Goal: Task Accomplishment & Management: Complete application form

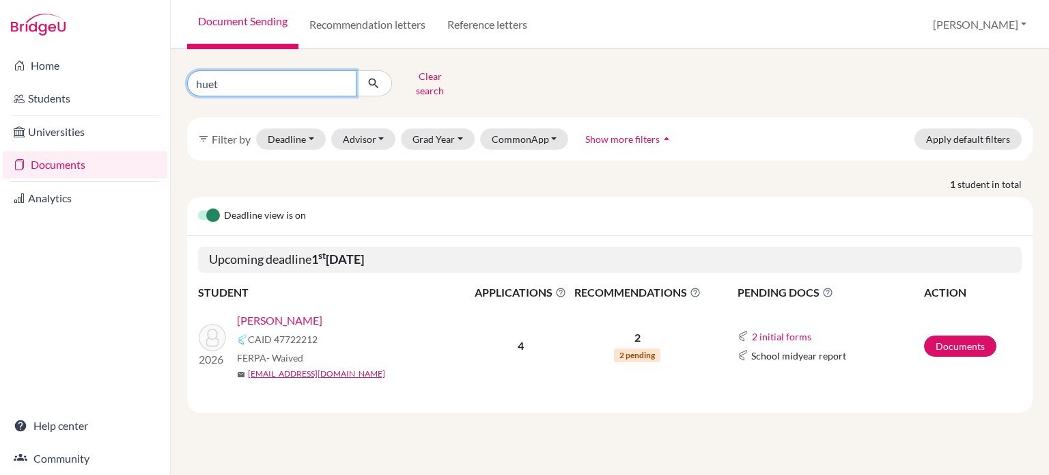
drag, startPoint x: 216, startPoint y: 76, endPoint x: 169, endPoint y: 83, distance: 46.9
click at [169, 83] on div "Home Students Universities Documents Analytics Help center Community Document S…" at bounding box center [524, 237] width 1049 height 475
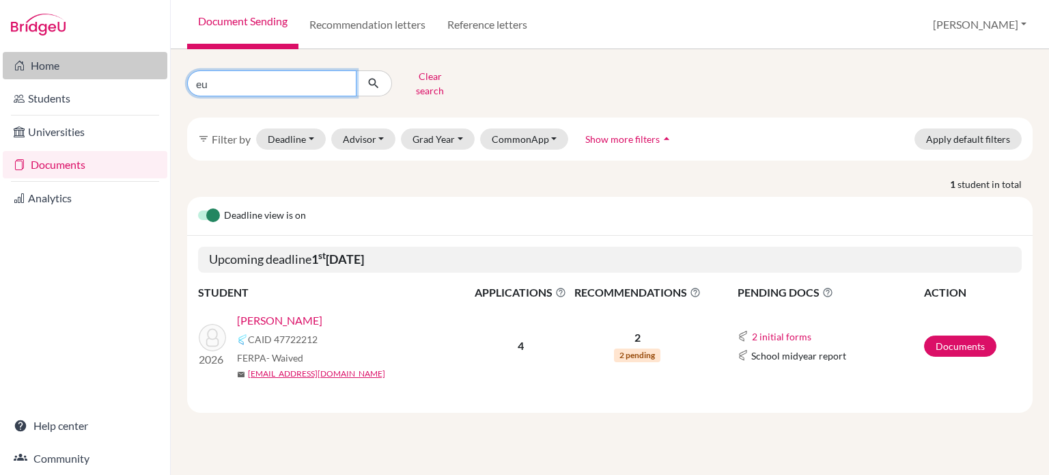
type input "eun"
click button "submit" at bounding box center [374, 83] width 36 height 26
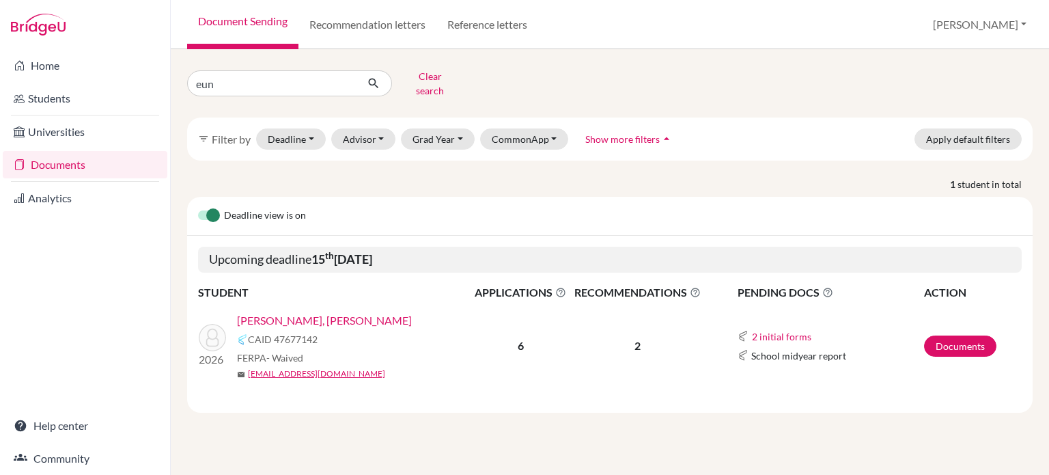
click at [287, 313] on link "[PERSON_NAME], [PERSON_NAME]" at bounding box center [324, 320] width 175 height 16
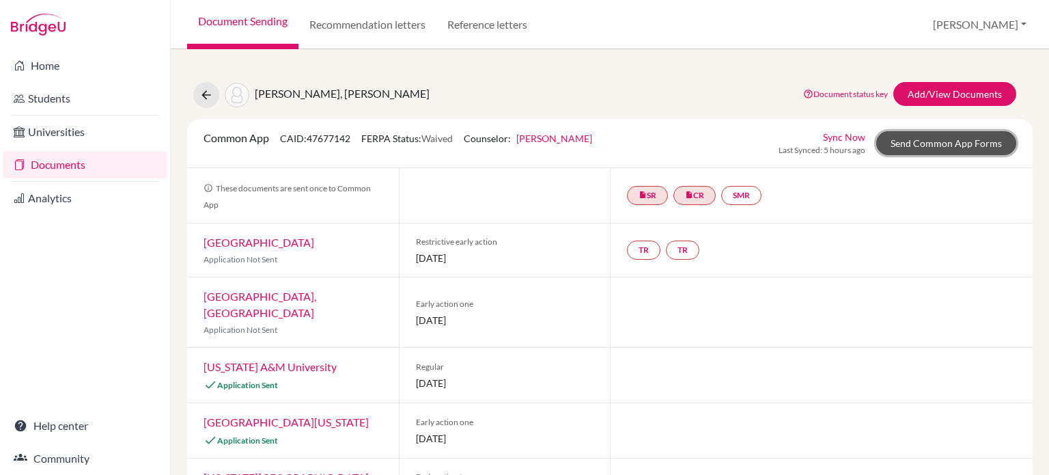
click at [959, 147] on link "Send Common App Forms" at bounding box center [946, 143] width 140 height 24
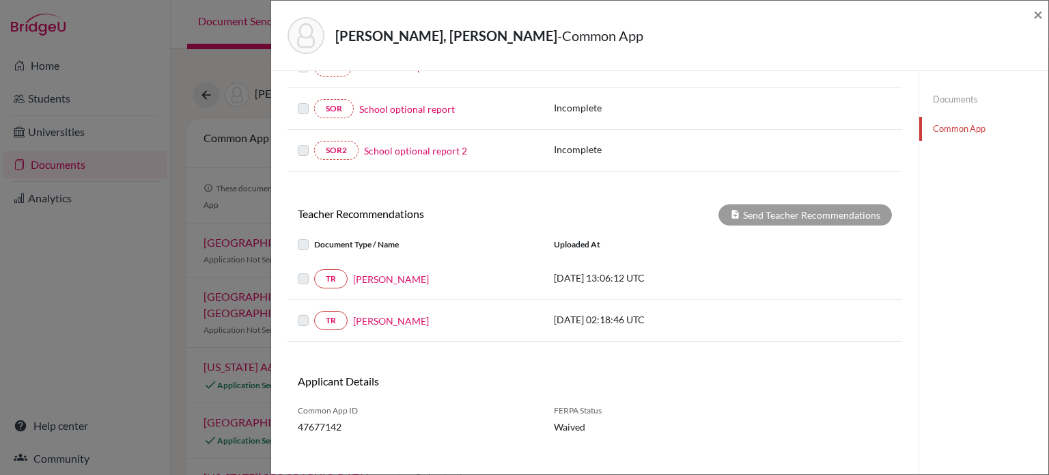
scroll to position [351, 0]
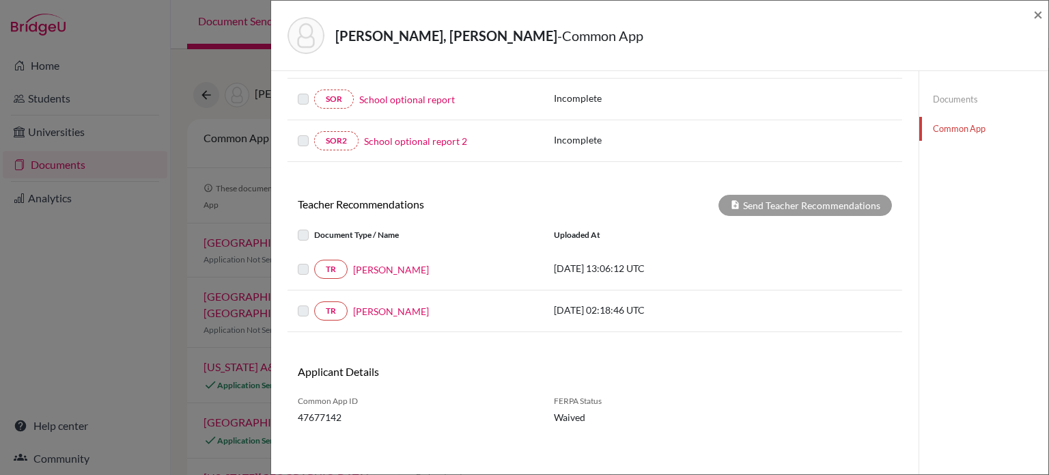
click at [314, 261] on label at bounding box center [314, 261] width 0 height 0
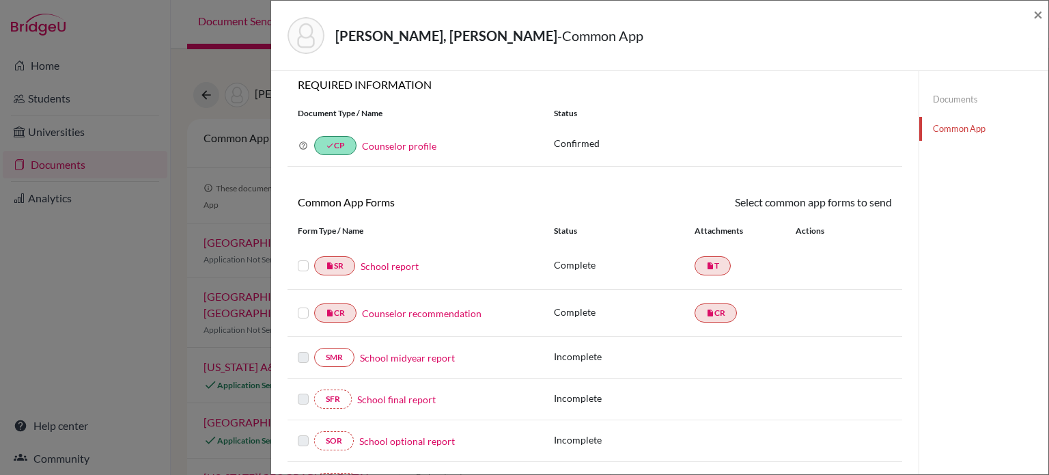
scroll to position [0, 0]
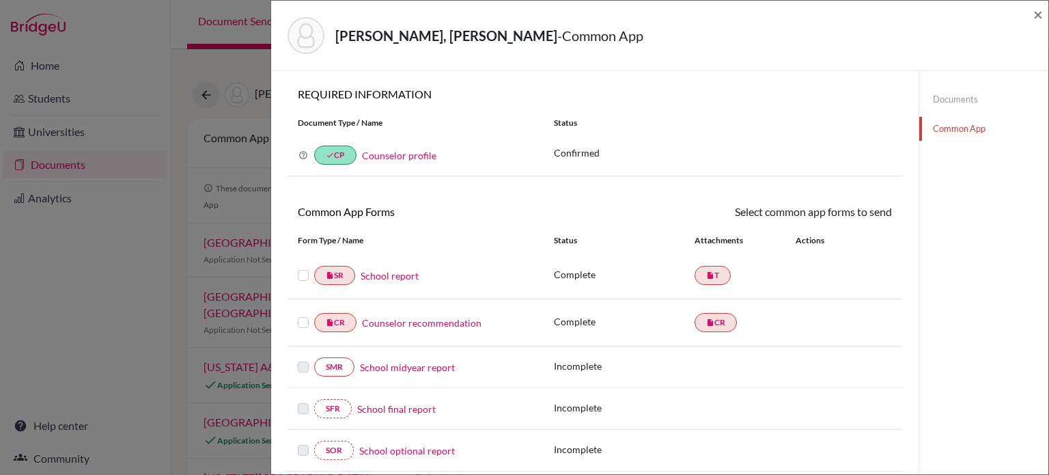
click at [306, 267] on label at bounding box center [303, 267] width 11 height 0
click at [0, 0] on input "checkbox" at bounding box center [0, 0] width 0 height 0
click at [302, 268] on label at bounding box center [303, 268] width 11 height 0
click at [0, 0] on input "checkbox" at bounding box center [0, 0] width 0 height 0
drag, startPoint x: 1038, startPoint y: 18, endPoint x: 1019, endPoint y: 27, distance: 21.1
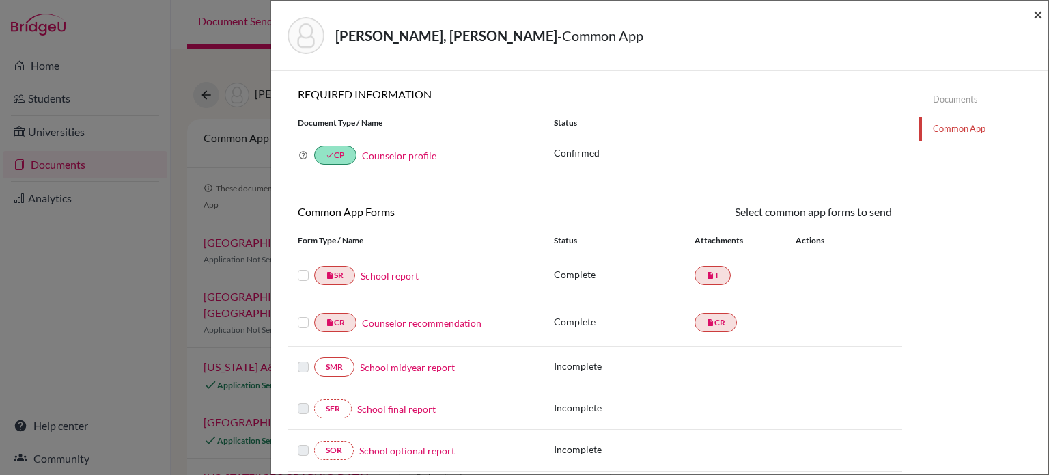
click at [1038, 18] on span "×" at bounding box center [1038, 14] width 10 height 20
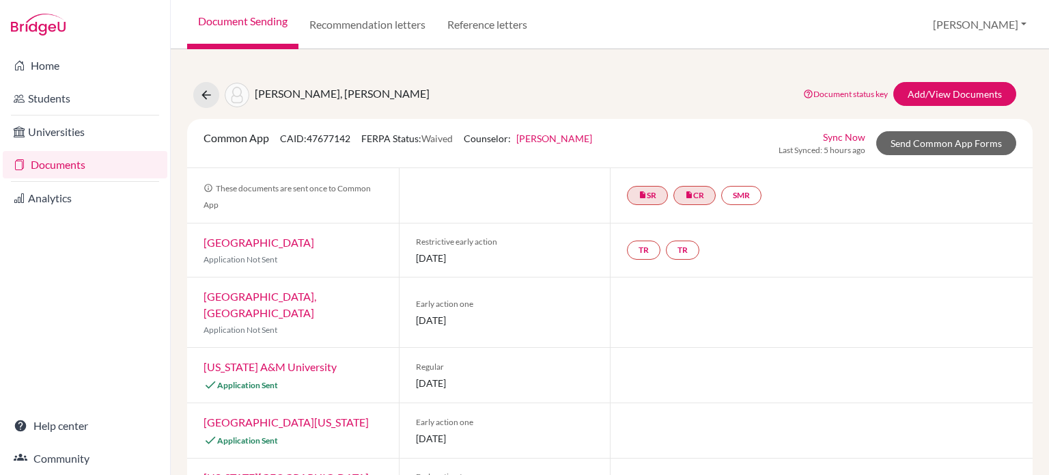
click at [287, 360] on link "[US_STATE] A&M University" at bounding box center [269, 366] width 133 height 13
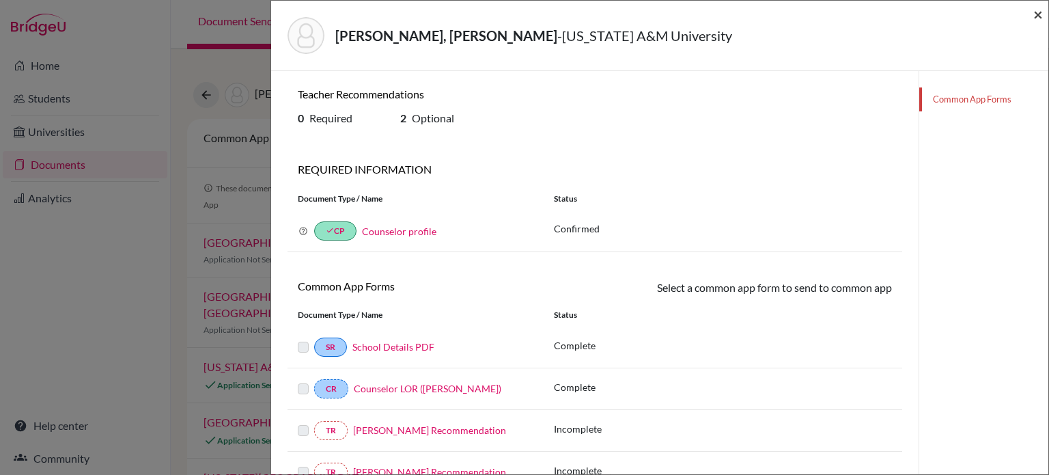
click at [1036, 11] on span "×" at bounding box center [1038, 14] width 10 height 20
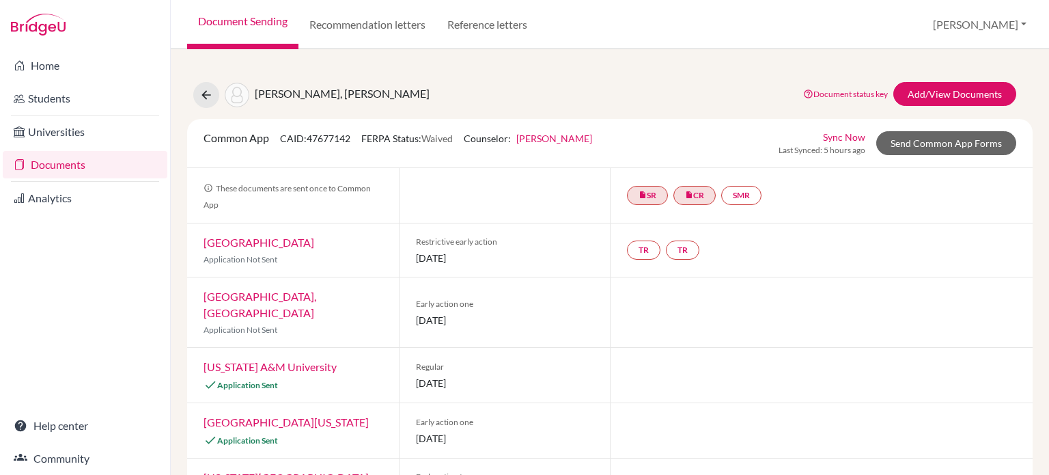
click at [251, 415] on link "[GEOGRAPHIC_DATA][US_STATE]" at bounding box center [285, 421] width 165 height 13
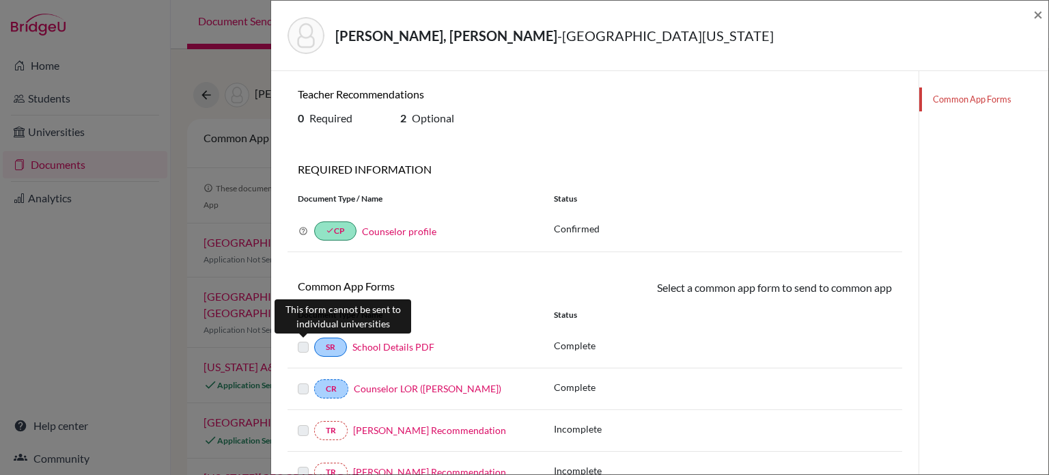
drag, startPoint x: 298, startPoint y: 345, endPoint x: 307, endPoint y: 338, distance: 11.7
click at [300, 339] on label at bounding box center [303, 339] width 11 height 0
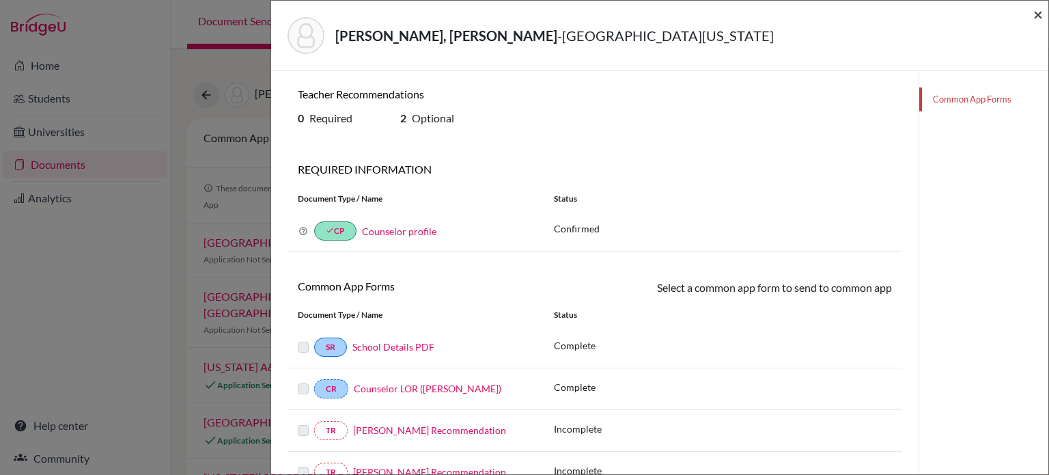
click at [1036, 13] on span "×" at bounding box center [1038, 14] width 10 height 20
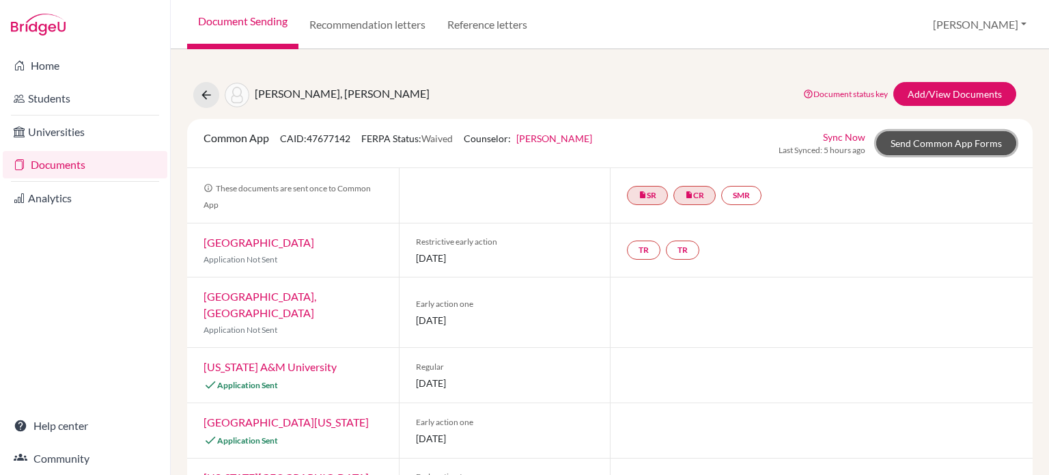
click at [950, 142] on link "Send Common App Forms" at bounding box center [946, 143] width 140 height 24
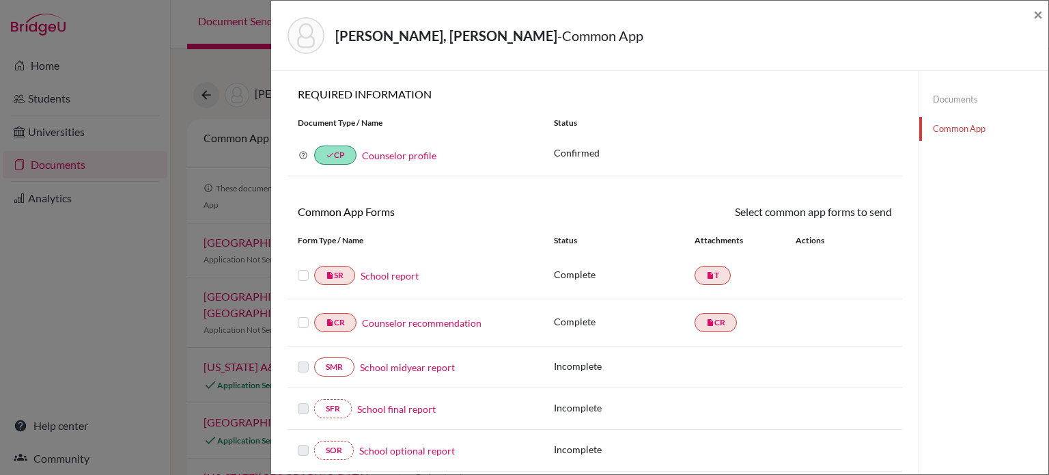
click at [307, 267] on label at bounding box center [303, 267] width 11 height 0
click at [0, 0] on input "checkbox" at bounding box center [0, 0] width 0 height 0
drag, startPoint x: 305, startPoint y: 322, endPoint x: 396, endPoint y: 318, distance: 90.9
click at [306, 315] on label at bounding box center [303, 315] width 11 height 0
click at [0, 0] on input "checkbox" at bounding box center [0, 0] width 0 height 0
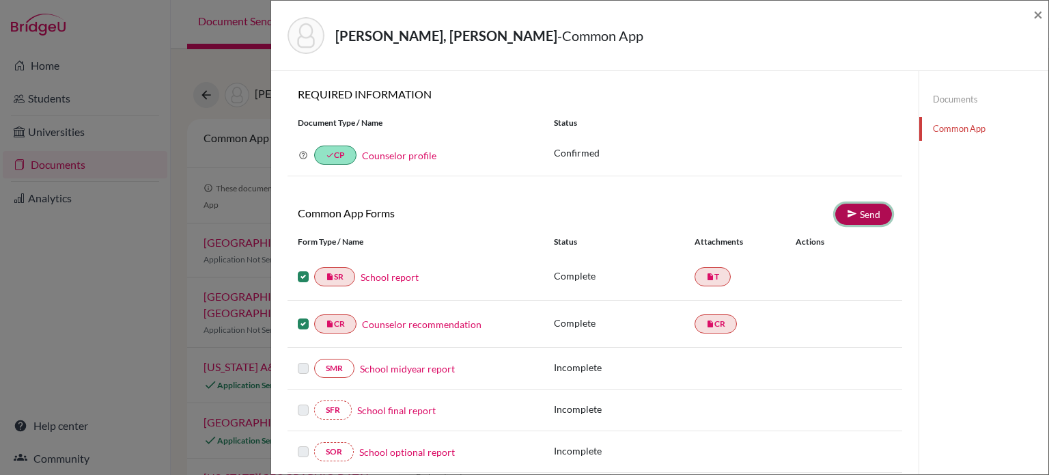
click at [848, 212] on icon at bounding box center [852, 213] width 10 height 10
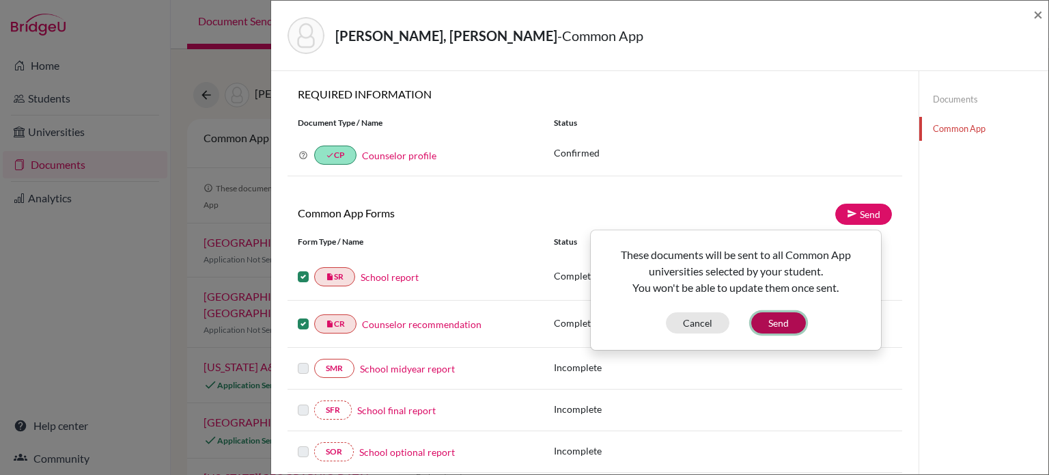
click at [781, 320] on button "Send" at bounding box center [778, 322] width 55 height 21
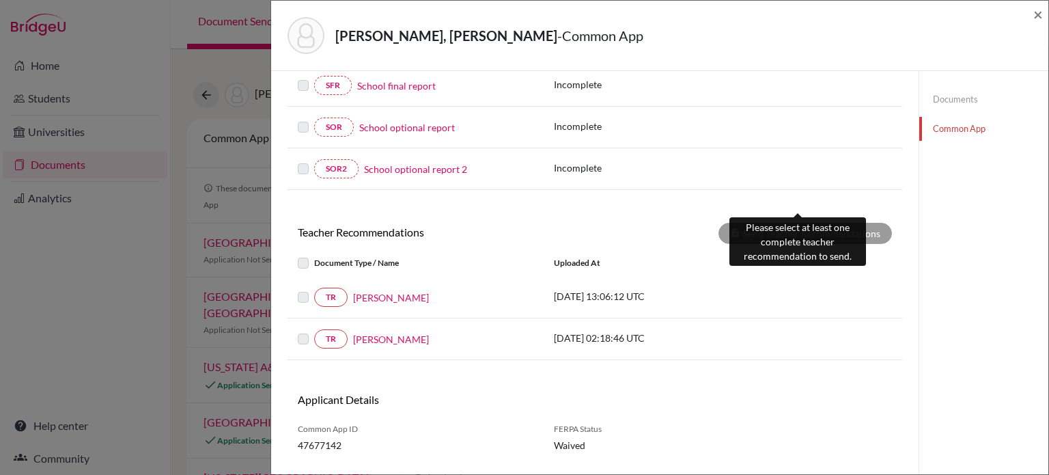
scroll to position [378, 0]
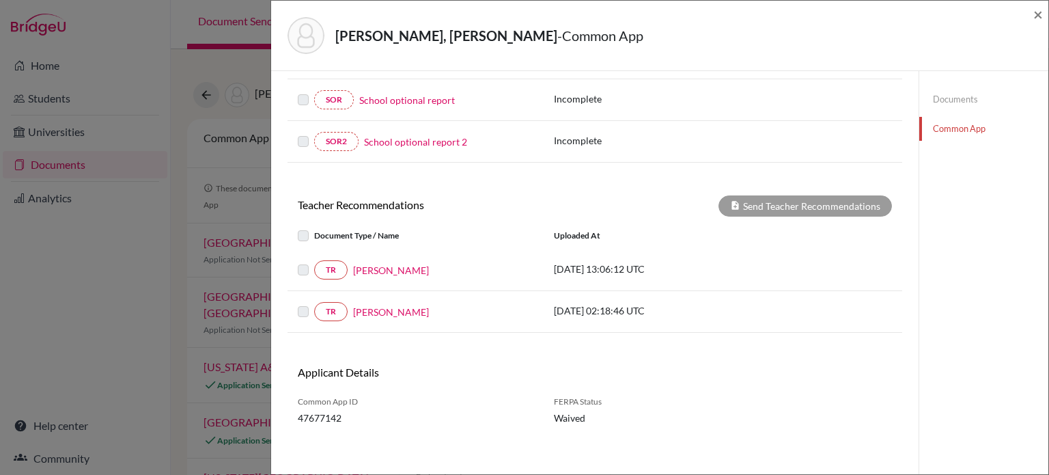
click at [314, 261] on label at bounding box center [314, 261] width 0 height 0
click at [314, 227] on label at bounding box center [314, 227] width 0 height 0
click at [1040, 15] on span "×" at bounding box center [1038, 14] width 10 height 20
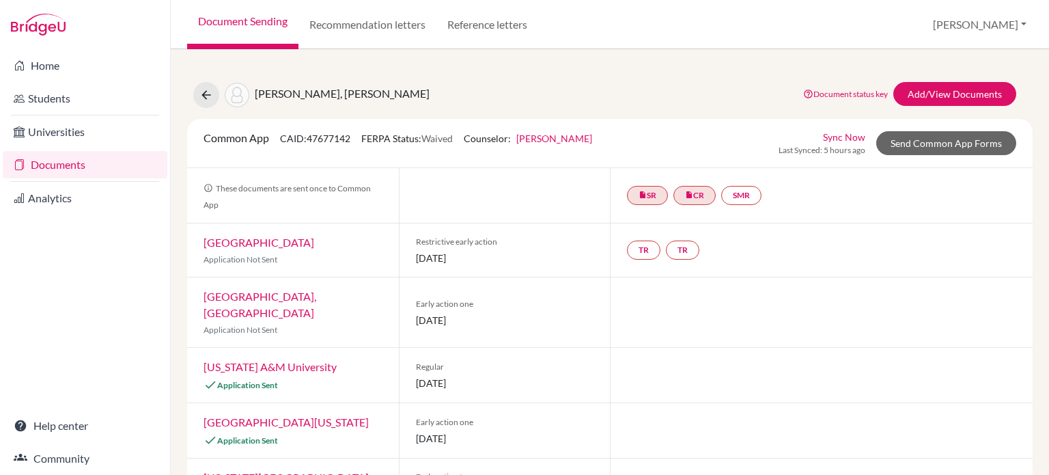
click at [267, 415] on link "[GEOGRAPHIC_DATA][US_STATE]" at bounding box center [285, 421] width 165 height 13
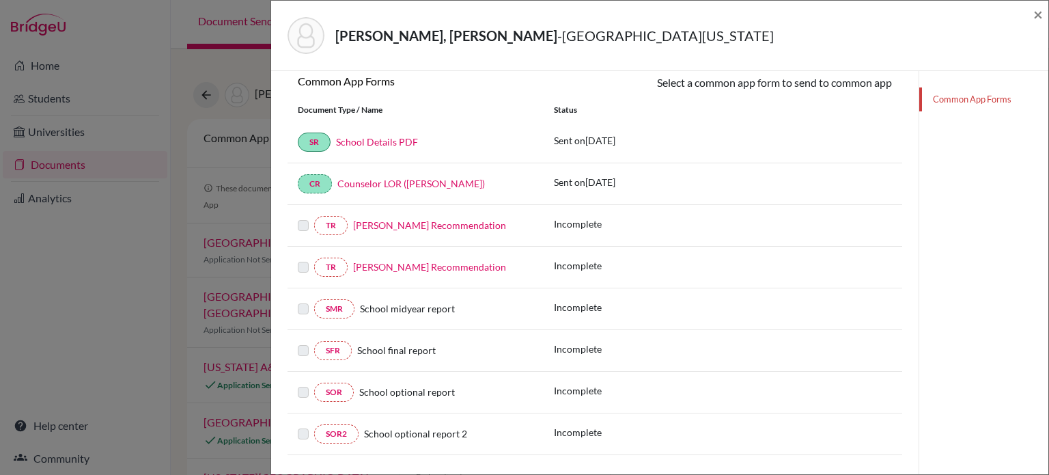
scroll to position [230, 0]
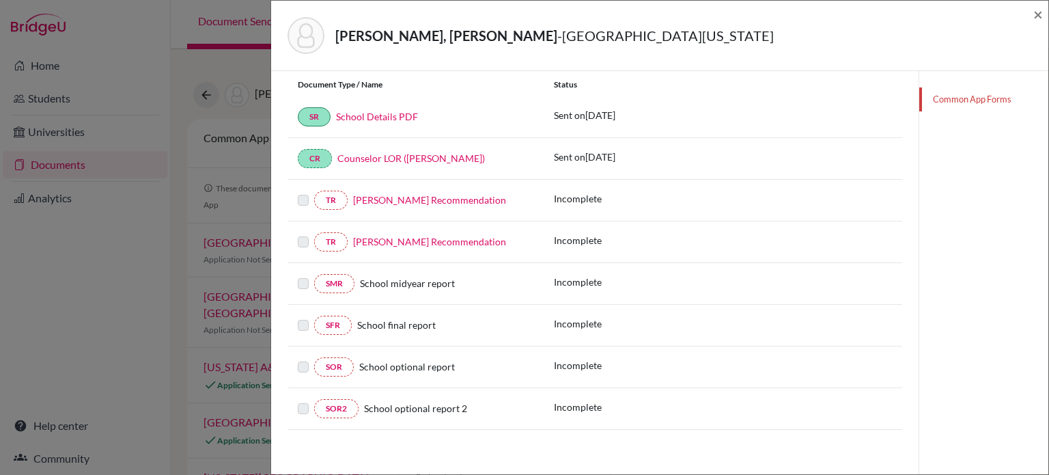
click at [307, 192] on label at bounding box center [303, 192] width 11 height 0
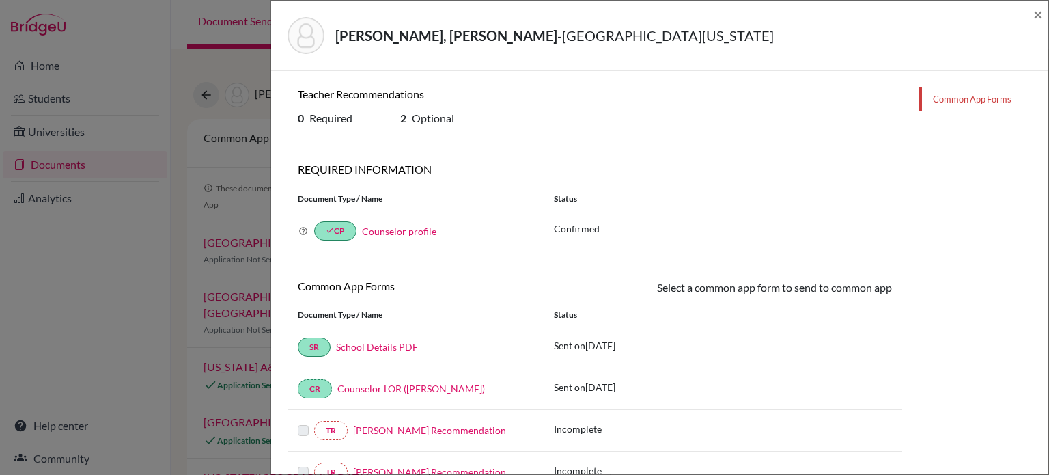
scroll to position [205, 0]
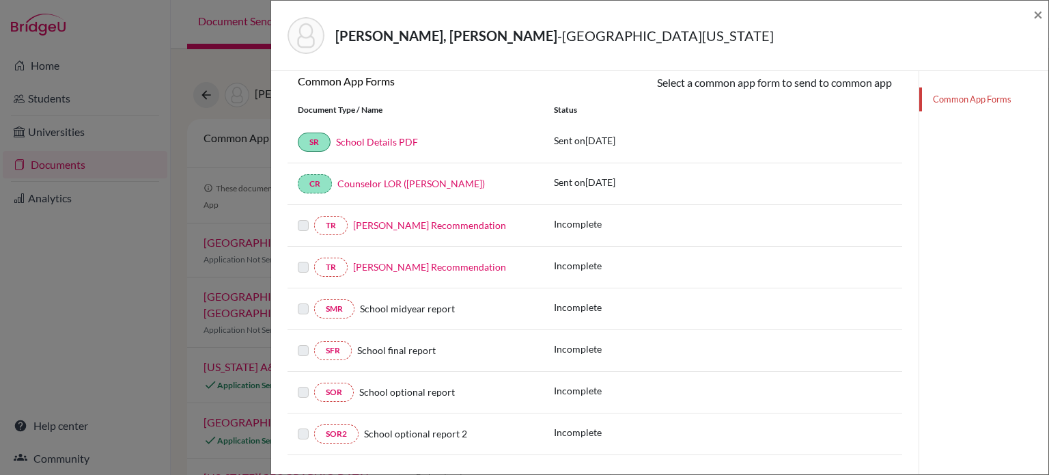
click at [391, 227] on link "[PERSON_NAME] Recommendation" at bounding box center [429, 225] width 153 height 12
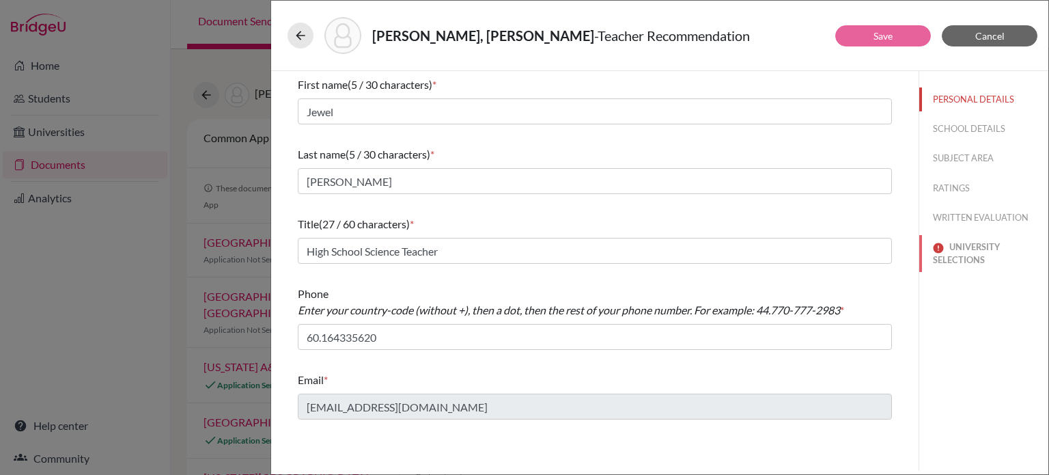
click at [962, 249] on button "UNIVERSITY SELECTIONS" at bounding box center [983, 253] width 129 height 37
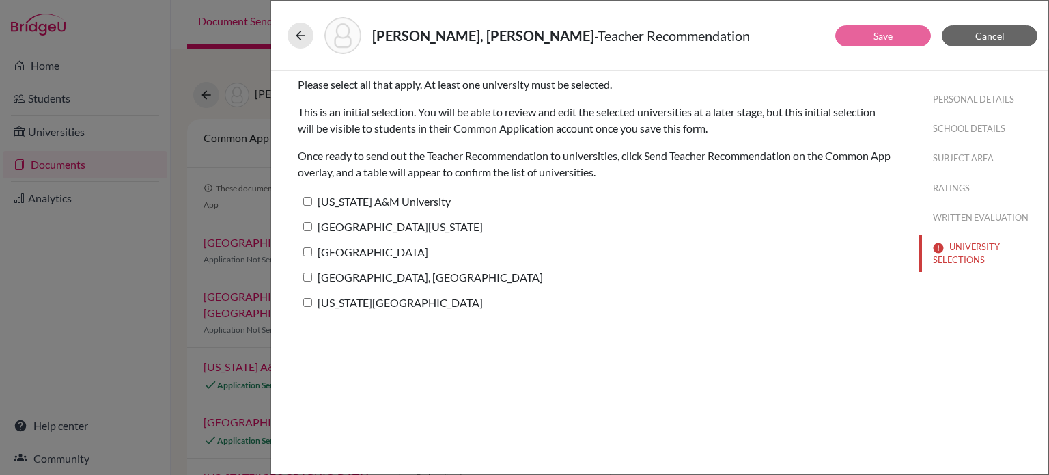
click at [307, 203] on input "[US_STATE] A&M University" at bounding box center [307, 201] width 9 height 9
checkbox input "true"
click at [307, 229] on input "[GEOGRAPHIC_DATA][US_STATE]" at bounding box center [307, 226] width 9 height 9
checkbox input "true"
click at [887, 33] on link "Save" at bounding box center [882, 36] width 19 height 12
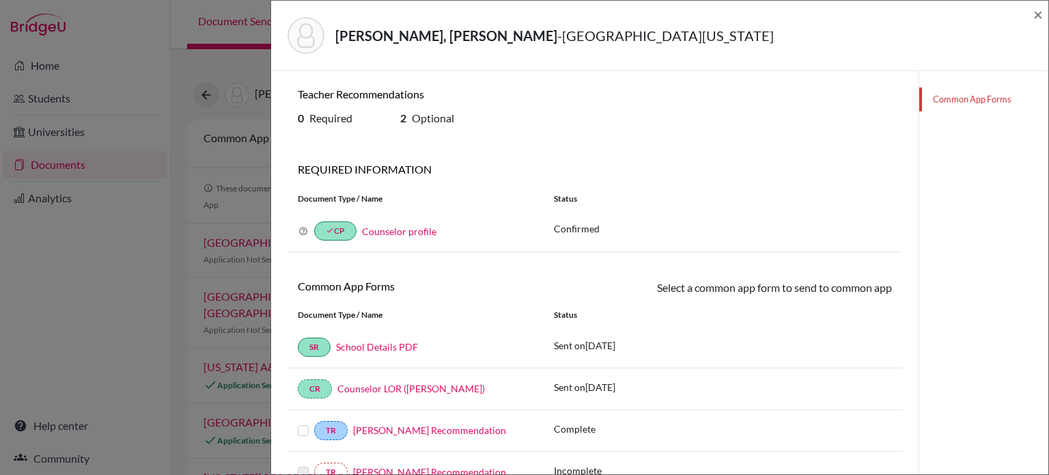
scroll to position [68, 0]
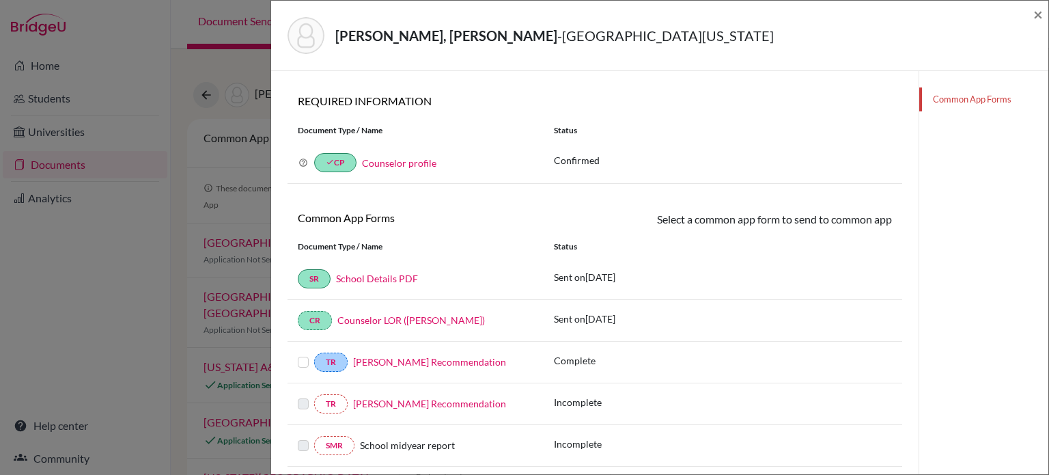
click at [401, 401] on link "[PERSON_NAME] Recommendation" at bounding box center [429, 403] width 153 height 12
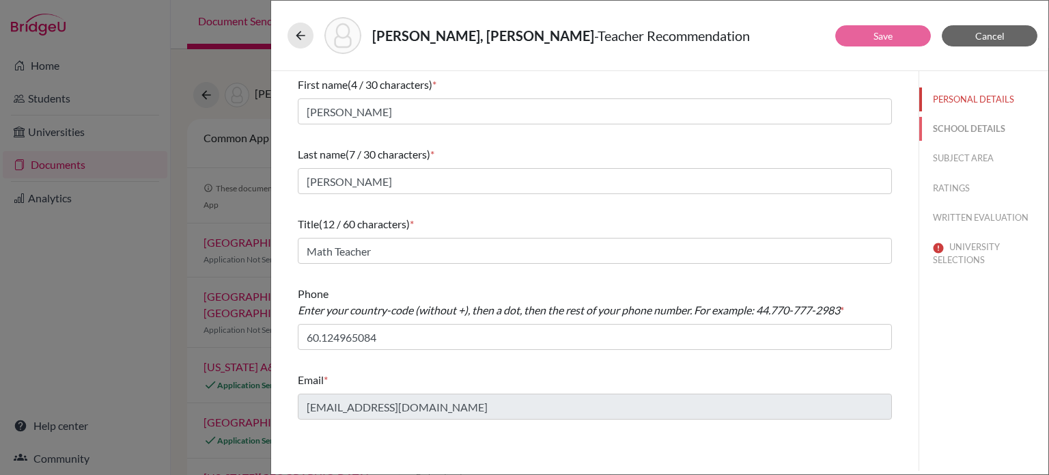
click at [979, 130] on button "SCHOOL DETAILS" at bounding box center [983, 129] width 129 height 24
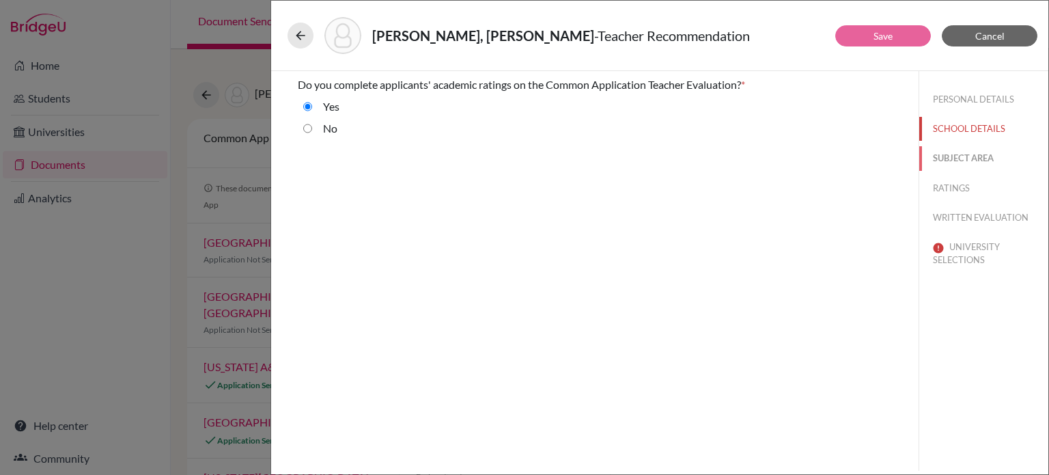
click at [969, 157] on button "SUBJECT AREA" at bounding box center [983, 158] width 129 height 24
select select "0"
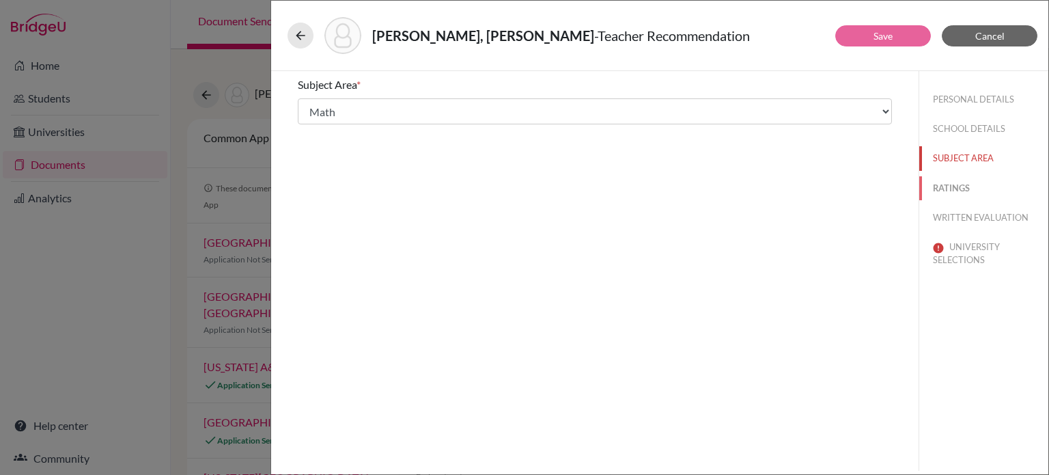
click at [958, 188] on button "RATINGS" at bounding box center [983, 188] width 129 height 24
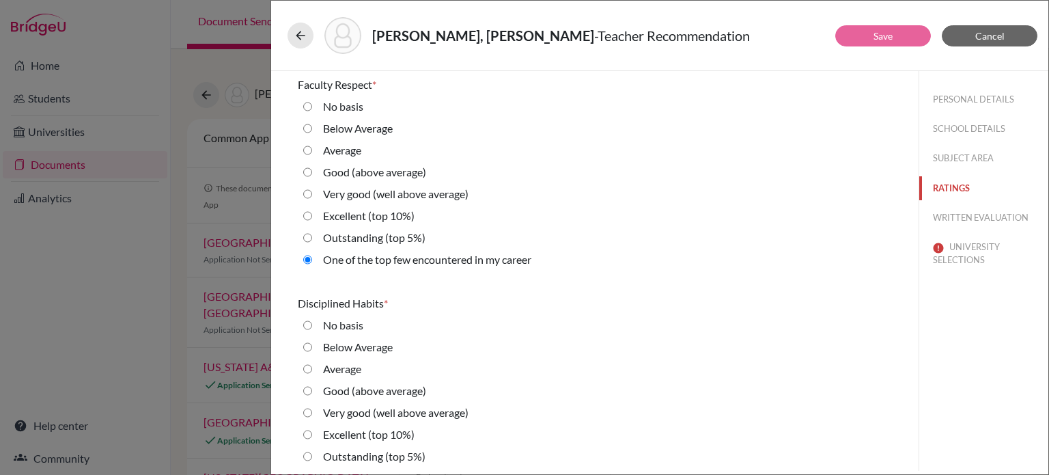
scroll to position [1161, 0]
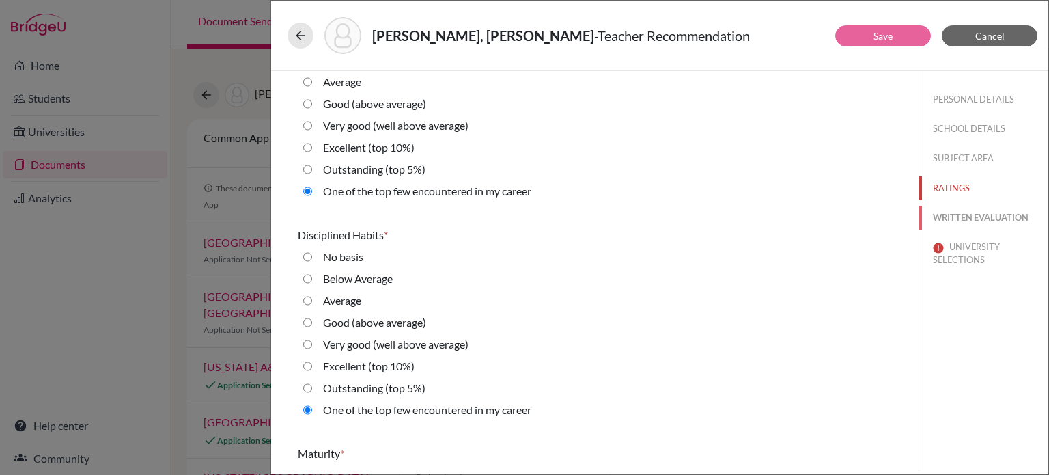
click at [959, 220] on button "WRITTEN EVALUATION" at bounding box center [983, 218] width 129 height 24
radio basis "false"
radio input "true"
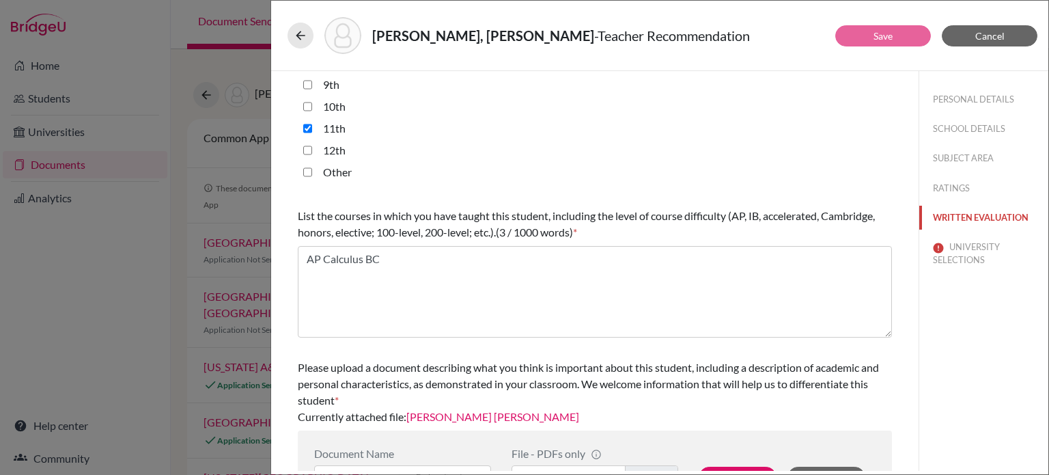
scroll to position [388, 0]
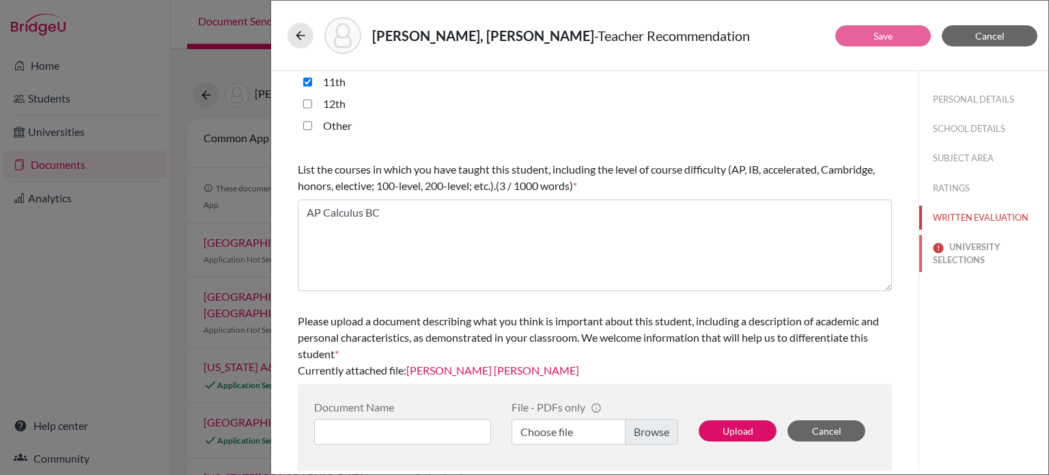
click at [953, 253] on button "UNIVERSITY SELECTIONS" at bounding box center [983, 253] width 129 height 37
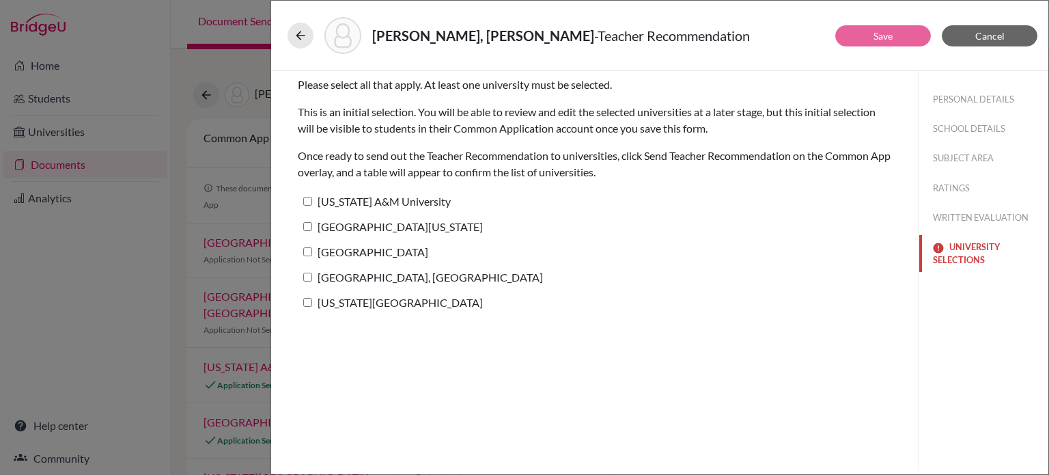
scroll to position [0, 0]
drag, startPoint x: 368, startPoint y: 198, endPoint x: 347, endPoint y: 208, distance: 23.2
click at [369, 198] on label "[US_STATE] A&M University" at bounding box center [374, 201] width 153 height 20
click at [312, 198] on input "[US_STATE] A&M University" at bounding box center [307, 201] width 9 height 9
checkbox input "true"
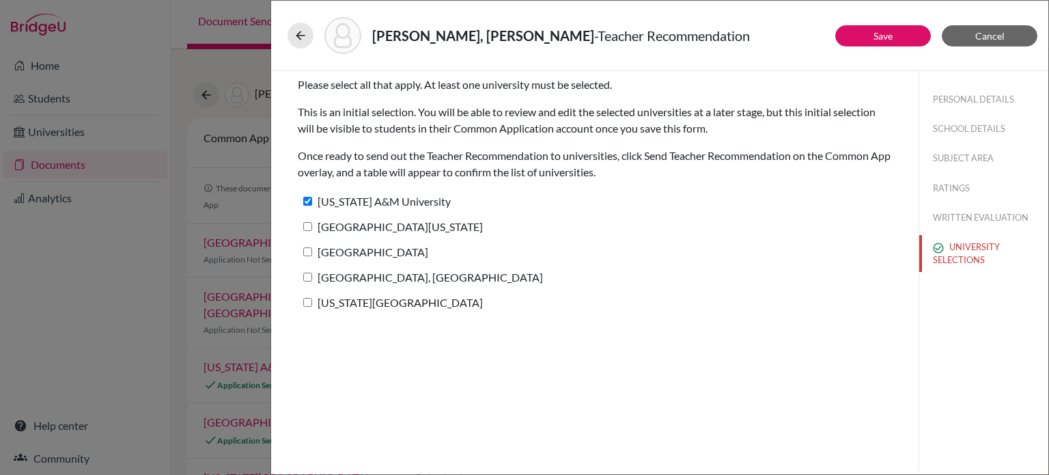
click at [340, 221] on label "[GEOGRAPHIC_DATA][US_STATE]" at bounding box center [390, 226] width 185 height 20
click at [312, 222] on input "[GEOGRAPHIC_DATA][US_STATE]" at bounding box center [307, 226] width 9 height 9
checkbox input "true"
click at [341, 249] on label "[GEOGRAPHIC_DATA]" at bounding box center [363, 252] width 130 height 20
click at [312, 249] on input "[GEOGRAPHIC_DATA]" at bounding box center [307, 251] width 9 height 9
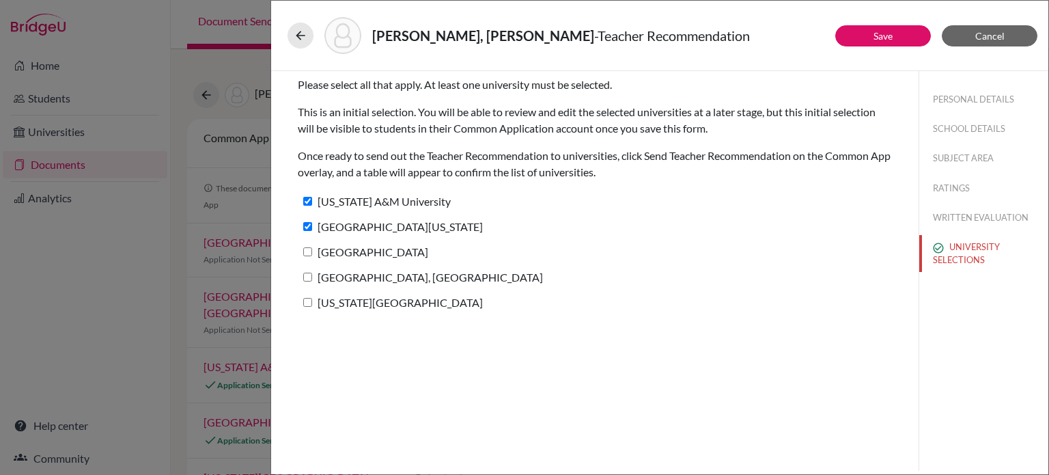
checkbox input "true"
click at [883, 38] on link "Save" at bounding box center [882, 36] width 19 height 12
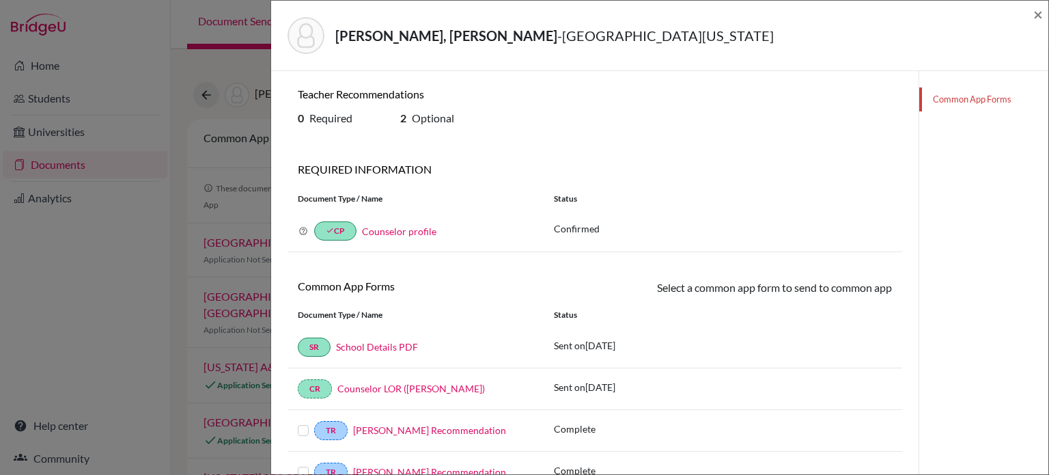
click at [388, 428] on link "[PERSON_NAME] Recommendation" at bounding box center [429, 430] width 153 height 12
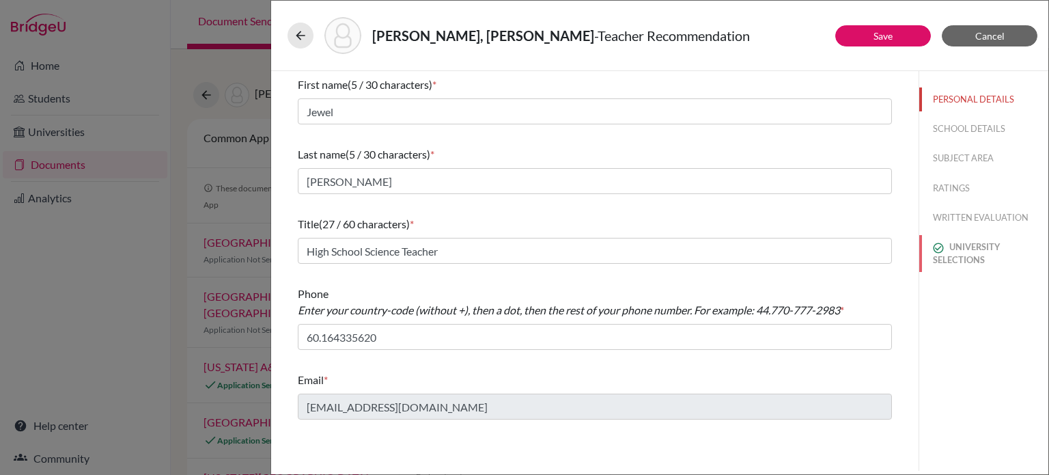
click at [972, 251] on button "UNIVERSITY SELECTIONS" at bounding box center [983, 253] width 129 height 37
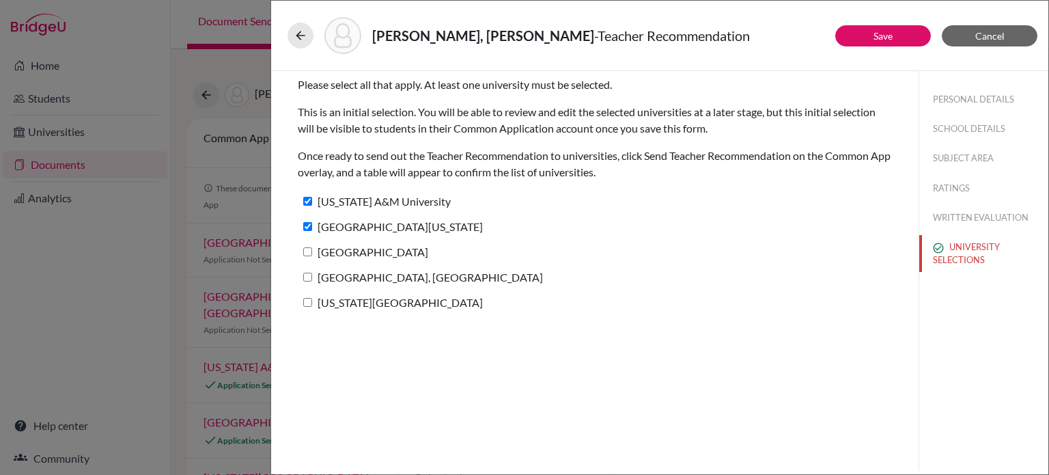
click at [343, 247] on label "[GEOGRAPHIC_DATA]" at bounding box center [363, 252] width 130 height 20
click at [312, 247] on input "[GEOGRAPHIC_DATA]" at bounding box center [307, 251] width 9 height 9
checkbox input "true"
drag, startPoint x: 868, startPoint y: 38, endPoint x: 864, endPoint y: 51, distance: 14.3
click at [868, 39] on button "Save" at bounding box center [883, 35] width 96 height 21
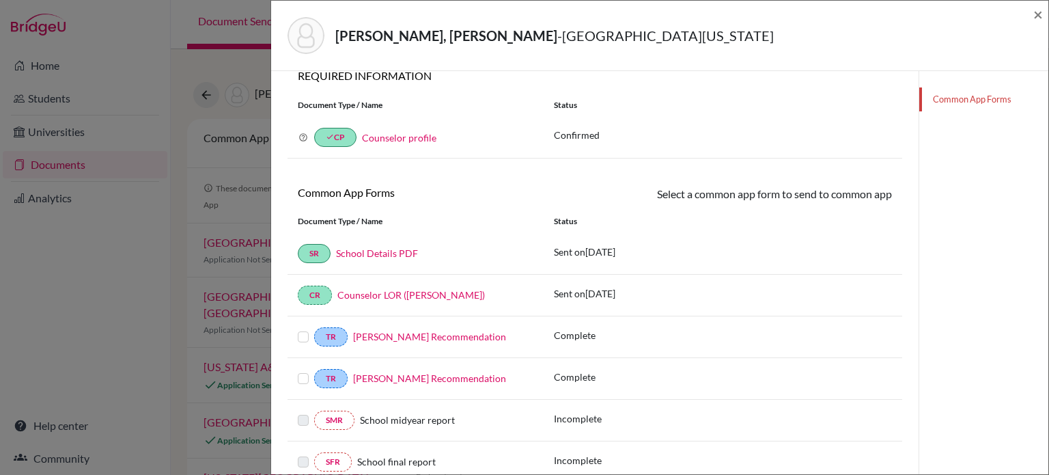
scroll to position [25, 0]
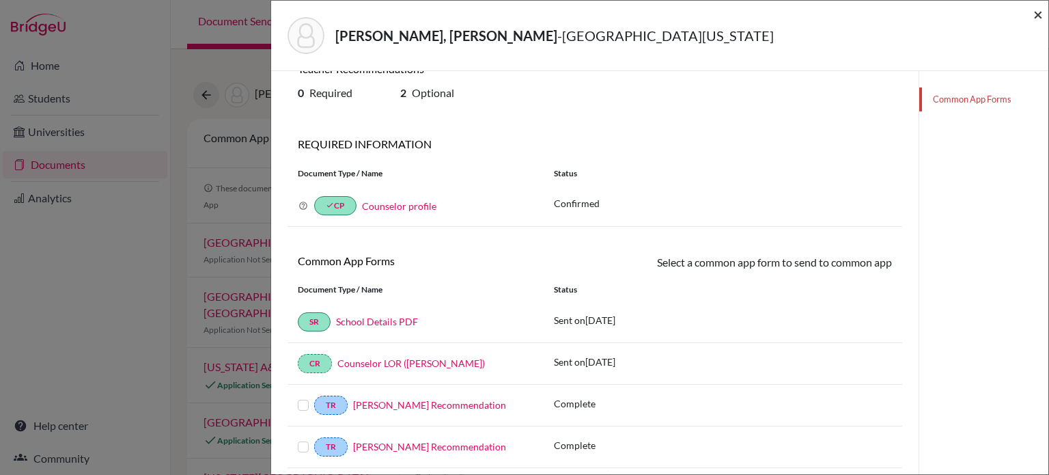
click at [1034, 13] on span "×" at bounding box center [1038, 14] width 10 height 20
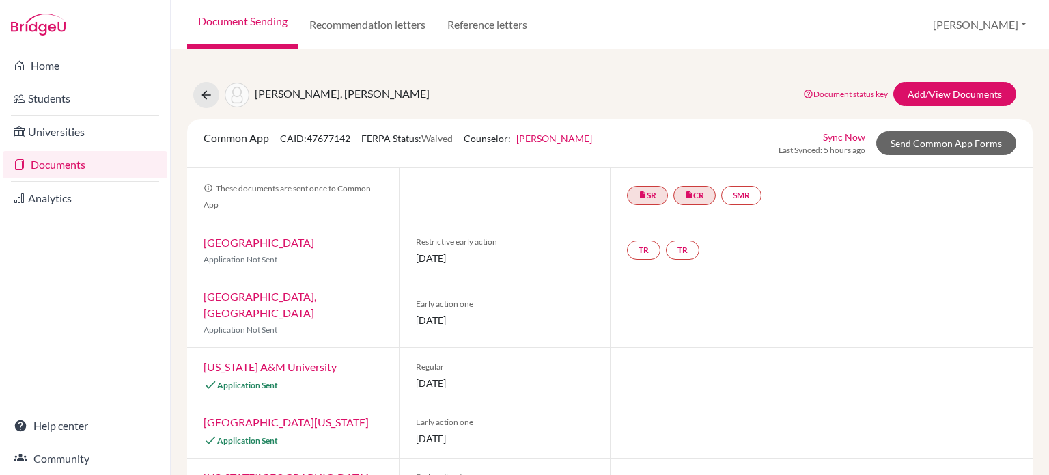
scroll to position [106, 0]
